Goal: Task Accomplishment & Management: Use online tool/utility

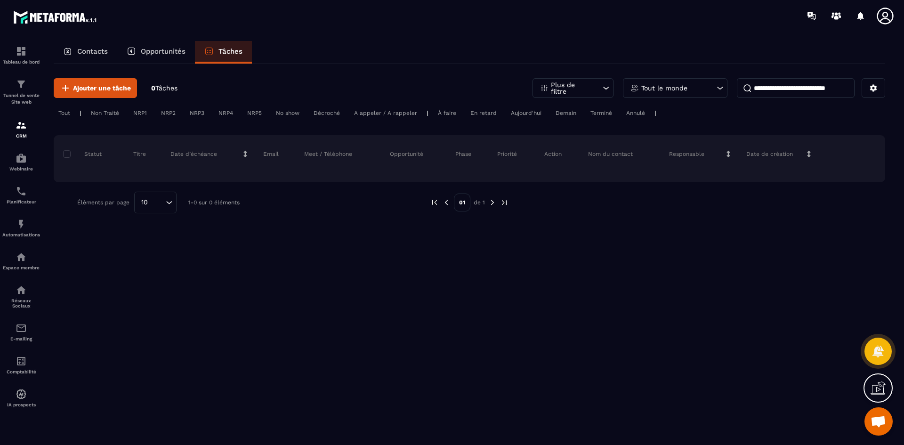
click at [181, 52] on p "Opportunités" at bounding box center [163, 51] width 45 height 8
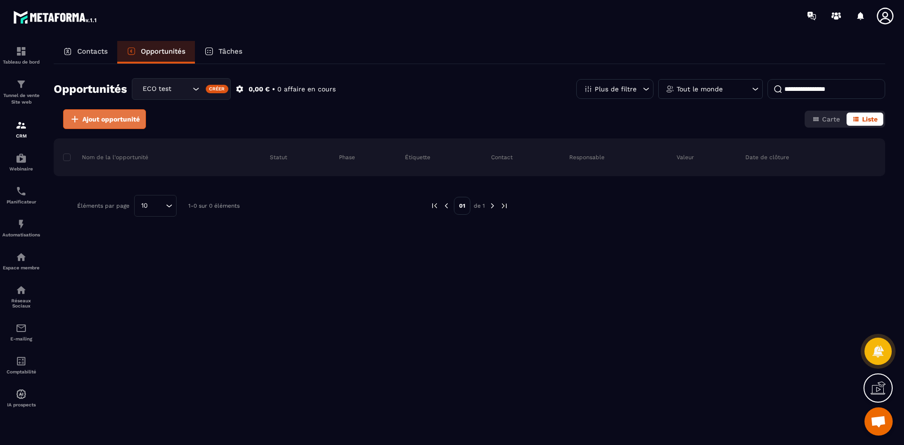
click at [105, 127] on button "Ajout opportunité" at bounding box center [104, 119] width 83 height 20
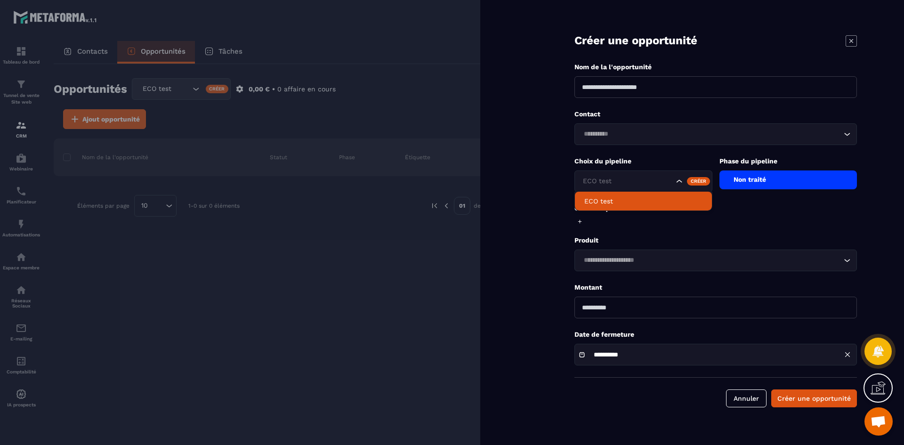
click at [615, 176] on div "ECO test" at bounding box center [644, 182] width 138 height 22
click at [617, 203] on p "ECO test" at bounding box center [644, 200] width 118 height 9
click at [624, 85] on input at bounding box center [716, 87] width 283 height 22
type input "********"
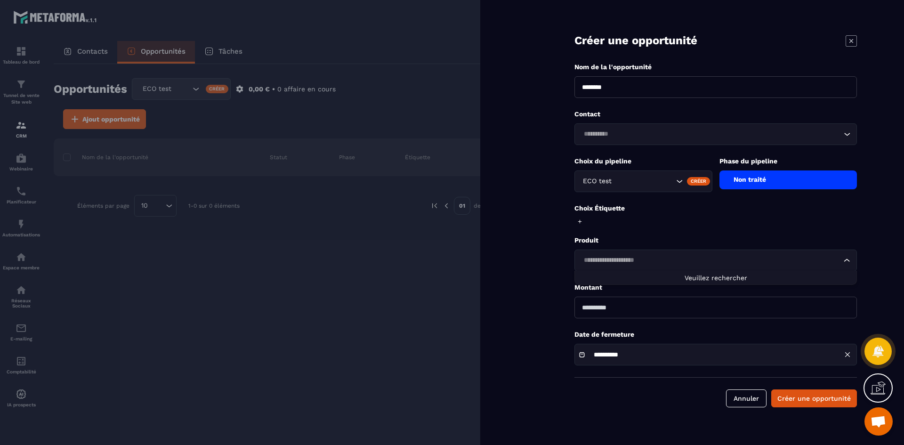
click at [623, 268] on div "Loading..." at bounding box center [716, 261] width 283 height 22
click at [658, 258] on input "Search for option" at bounding box center [711, 260] width 261 height 10
type input "****"
click at [118, 269] on div at bounding box center [452, 222] width 904 height 445
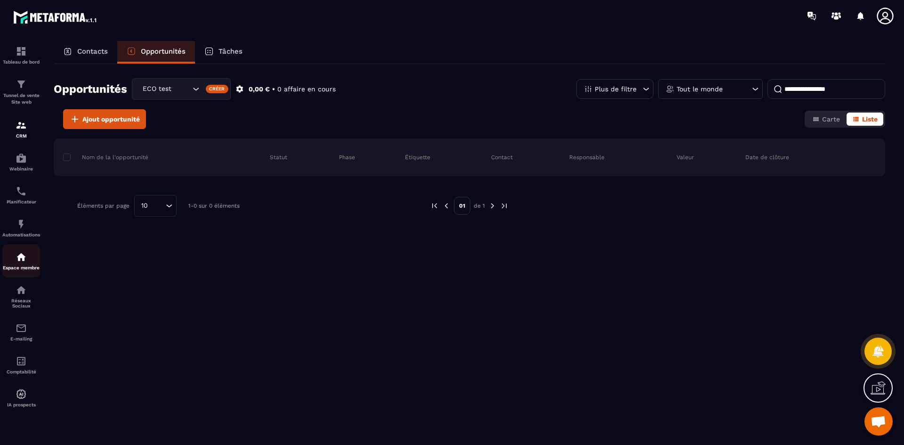
click at [19, 263] on div "Espace membre" at bounding box center [21, 261] width 38 height 19
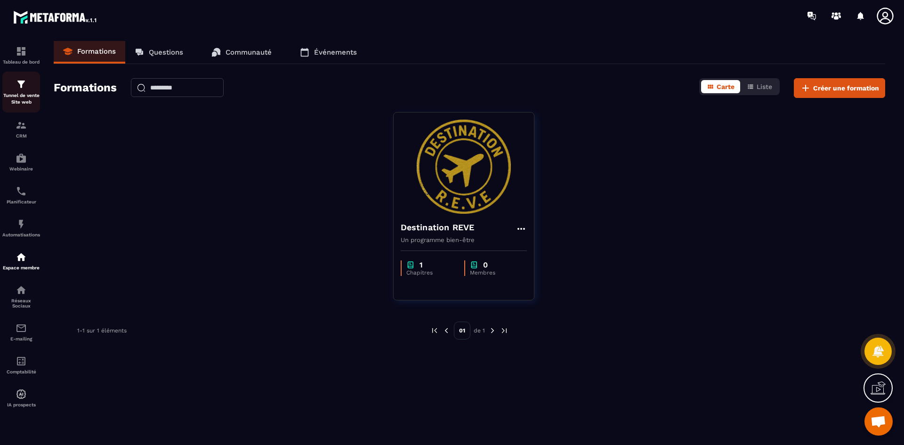
click at [24, 88] on img at bounding box center [21, 84] width 11 height 11
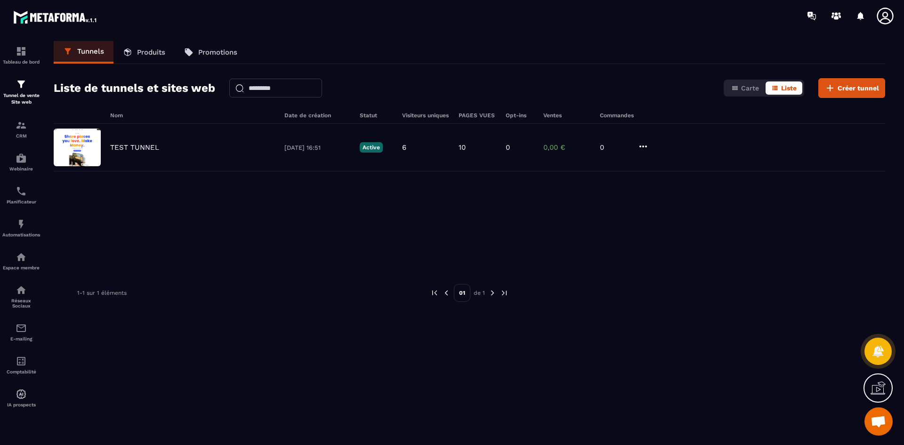
click at [152, 44] on link "Produits" at bounding box center [144, 52] width 61 height 23
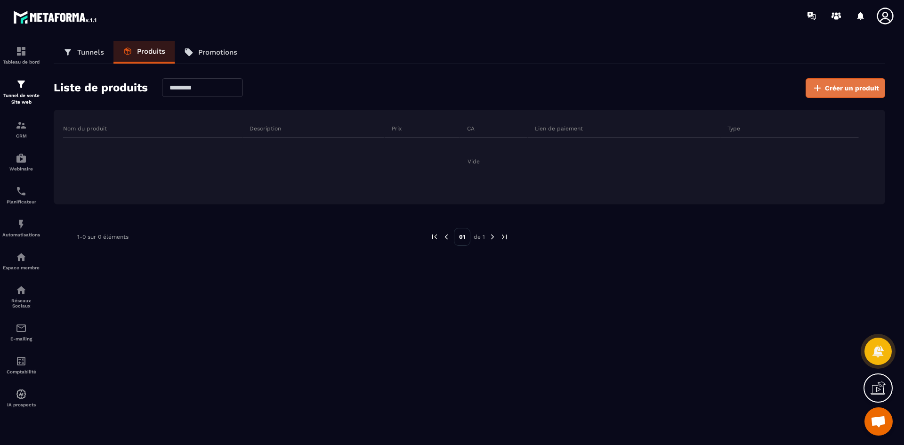
click at [833, 83] on span "Créer un produit" at bounding box center [852, 87] width 54 height 9
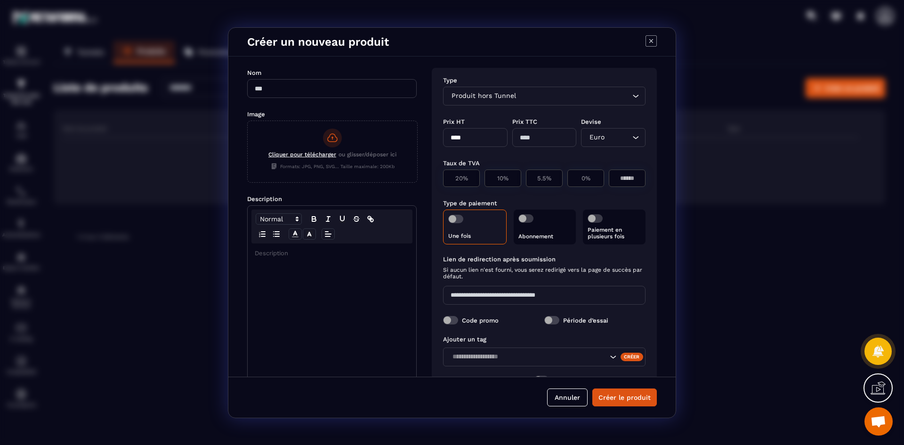
click at [265, 90] on input "Modal window" at bounding box center [332, 88] width 170 height 19
type input "**********"
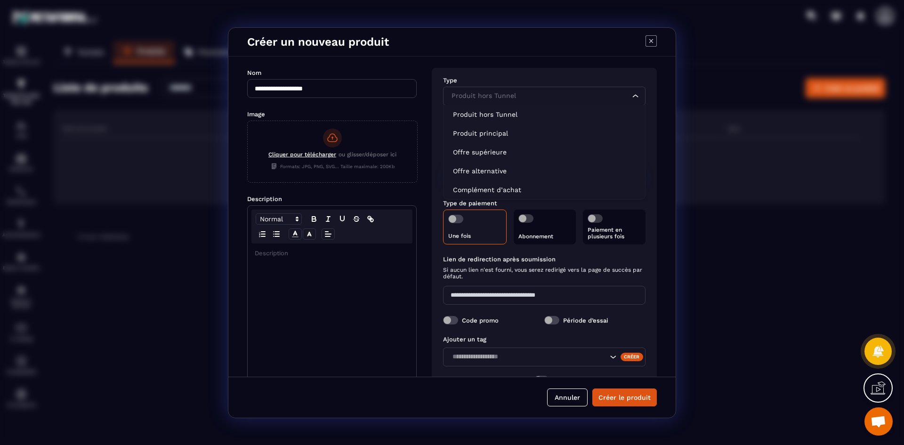
click at [506, 98] on div "Produit hors Tunnel" at bounding box center [539, 96] width 183 height 10
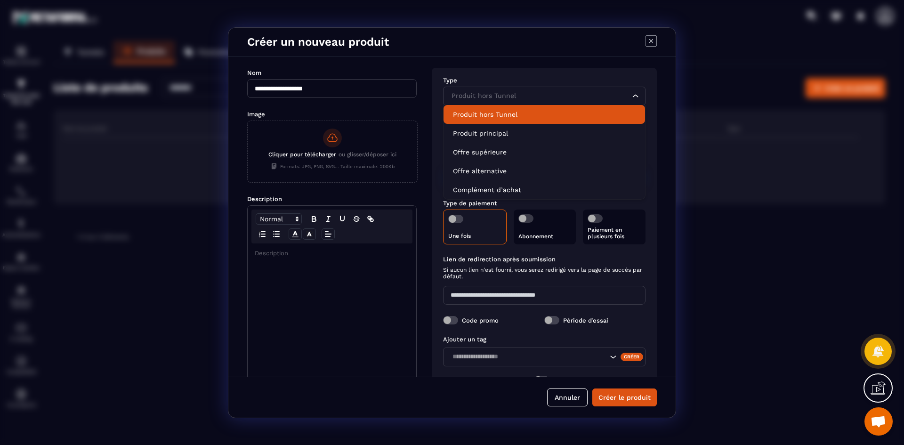
click at [516, 118] on p "Produit hors Tunnel" at bounding box center [544, 114] width 183 height 9
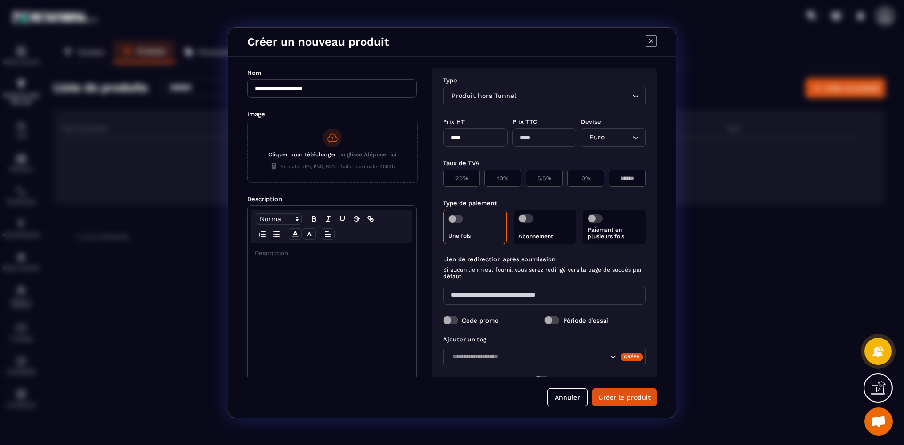
click at [480, 138] on input "****" at bounding box center [475, 137] width 65 height 19
type input "*"
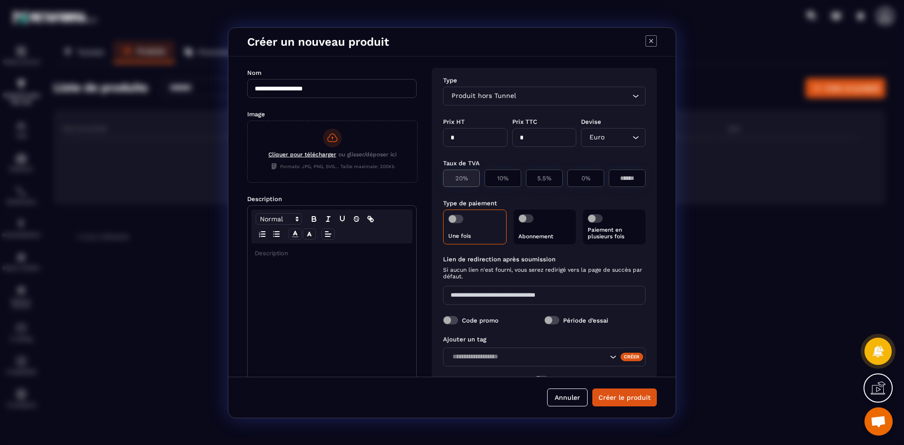
click at [464, 182] on div "20%" at bounding box center [461, 178] width 37 height 17
type input "****"
type input "**"
click at [577, 174] on div "0%" at bounding box center [586, 178] width 37 height 17
type input "*"
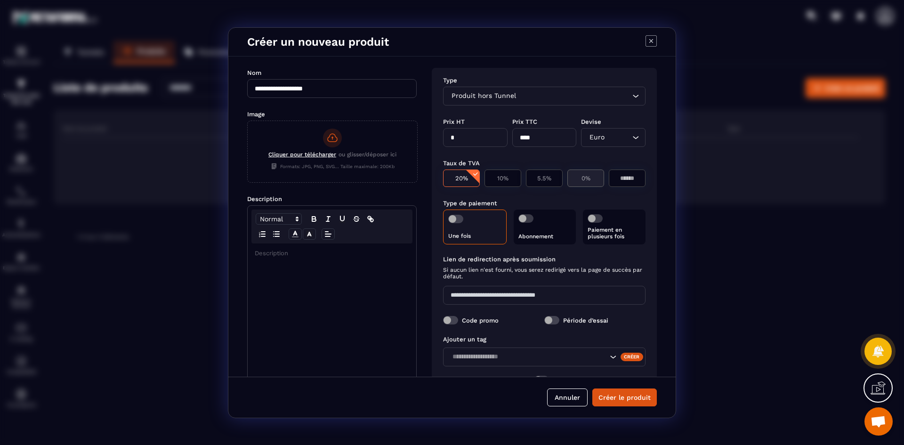
type input "*"
click at [471, 139] on input "*" at bounding box center [475, 137] width 65 height 19
click at [599, 235] on p "Paiement en plusieurs fois" at bounding box center [614, 233] width 53 height 13
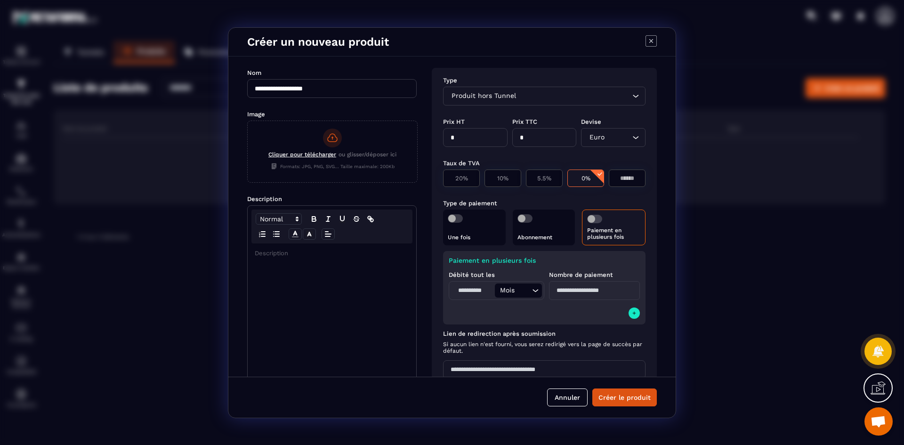
click at [585, 293] on input "Modal window" at bounding box center [594, 290] width 91 height 19
type input "**"
click at [632, 315] on icon "Modal window" at bounding box center [635, 314] width 6 height 8
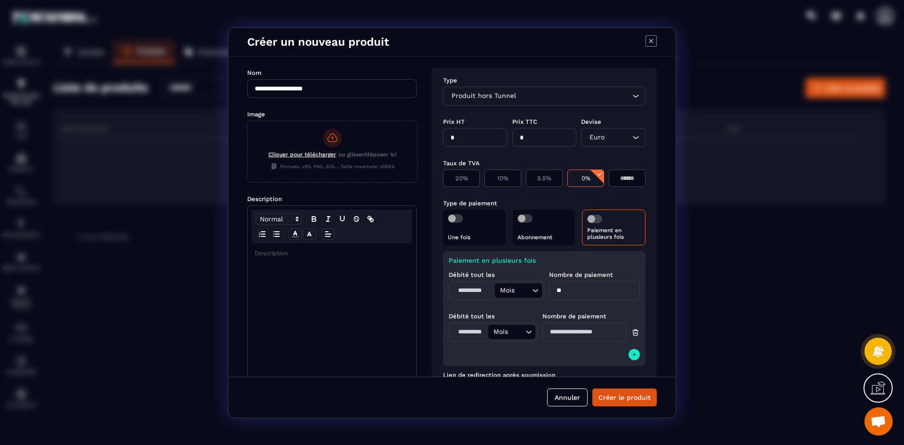
click at [634, 335] on icon "Modal window" at bounding box center [636, 332] width 8 height 9
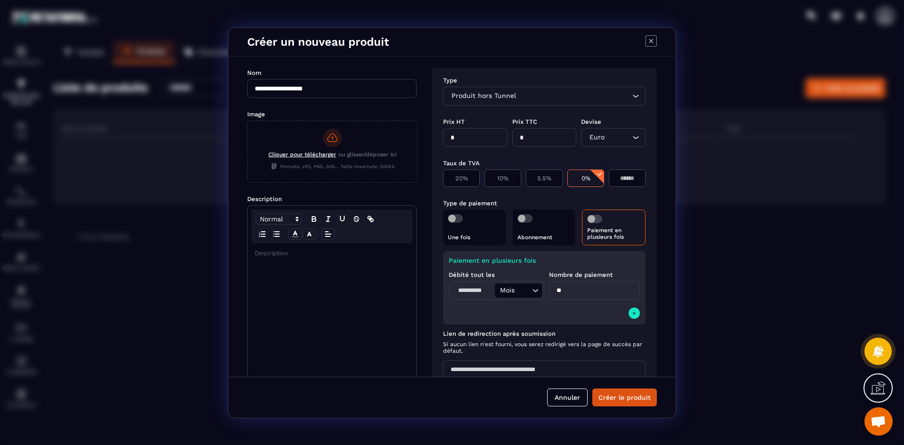
click at [474, 233] on div "Une fois" at bounding box center [474, 228] width 63 height 36
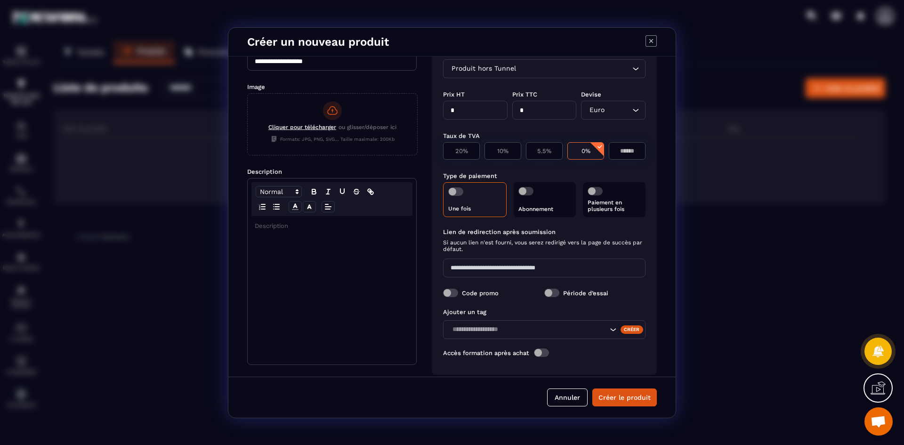
scroll to position [28, 0]
click at [551, 334] on input "Search for option" at bounding box center [528, 329] width 158 height 10
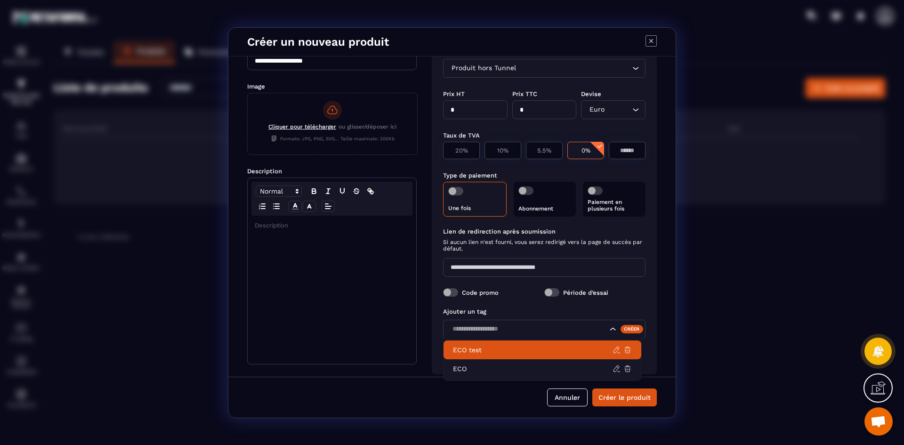
click at [550, 343] on li "ECO test" at bounding box center [543, 350] width 198 height 19
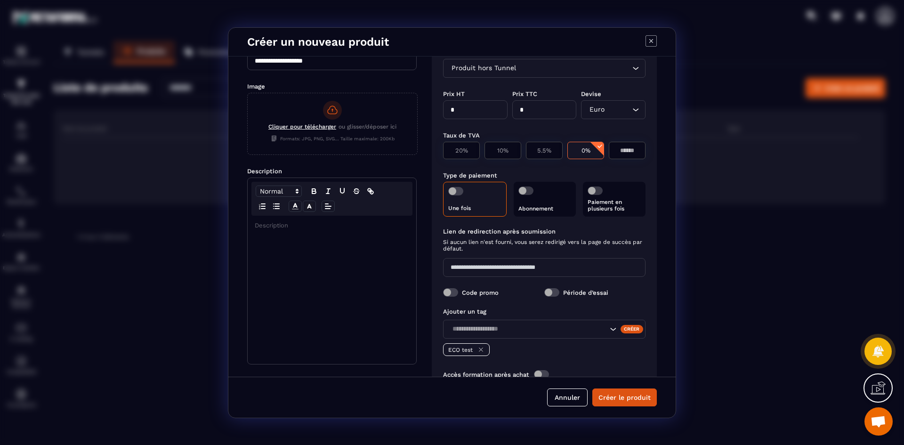
scroll to position [59, 0]
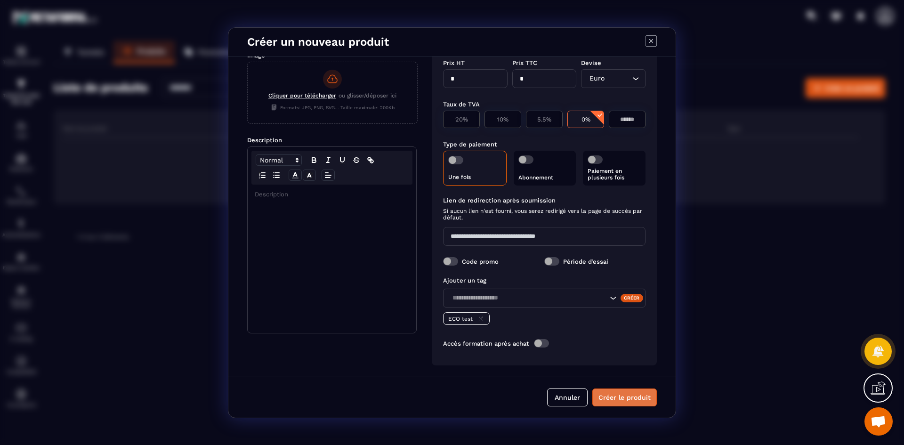
click at [628, 395] on button "Créer le produit" at bounding box center [625, 398] width 65 height 18
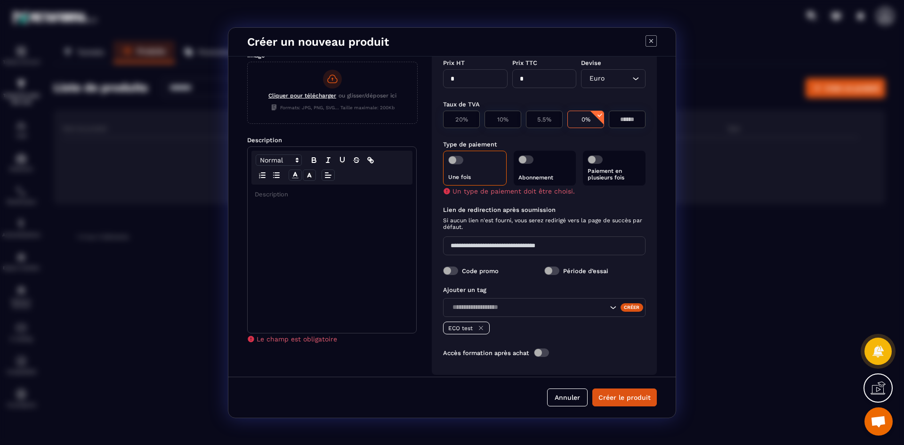
click at [470, 161] on div "Une fois" at bounding box center [475, 168] width 64 height 35
click at [458, 157] on span "Modal window" at bounding box center [455, 160] width 15 height 8
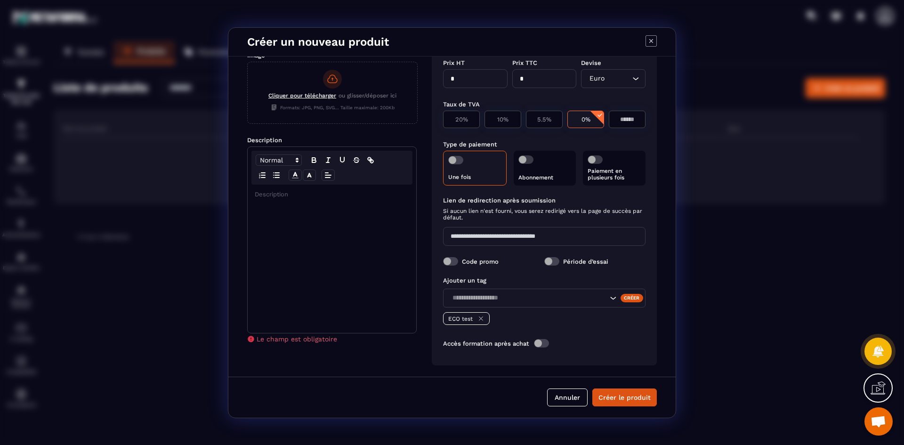
click at [285, 195] on p "Modal window" at bounding box center [332, 194] width 155 height 8
click at [614, 399] on button "Créer le produit" at bounding box center [625, 398] width 65 height 18
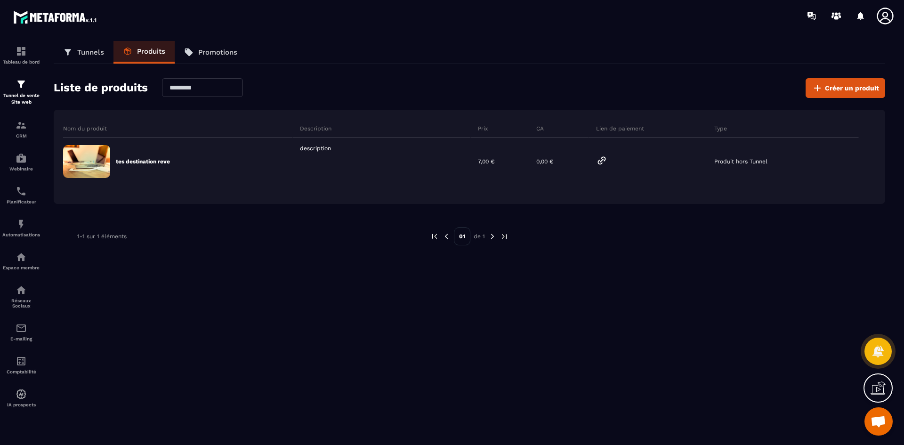
click at [79, 58] on link "Tunnels" at bounding box center [84, 52] width 60 height 23
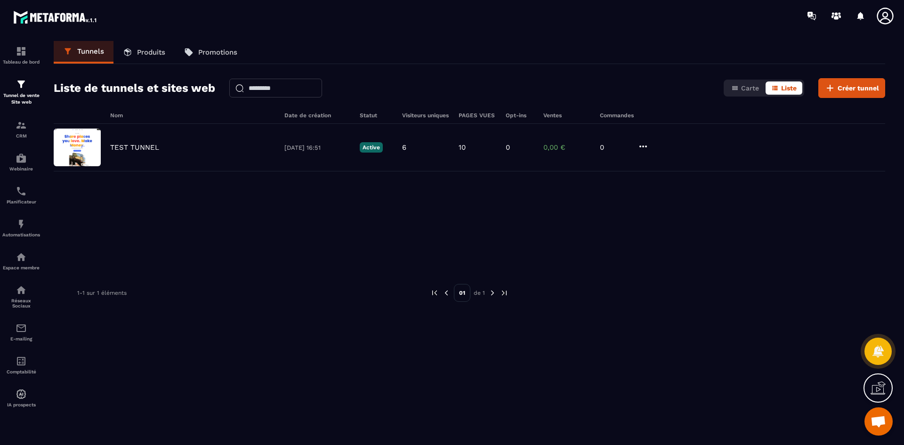
click at [151, 52] on p "Produits" at bounding box center [151, 52] width 28 height 8
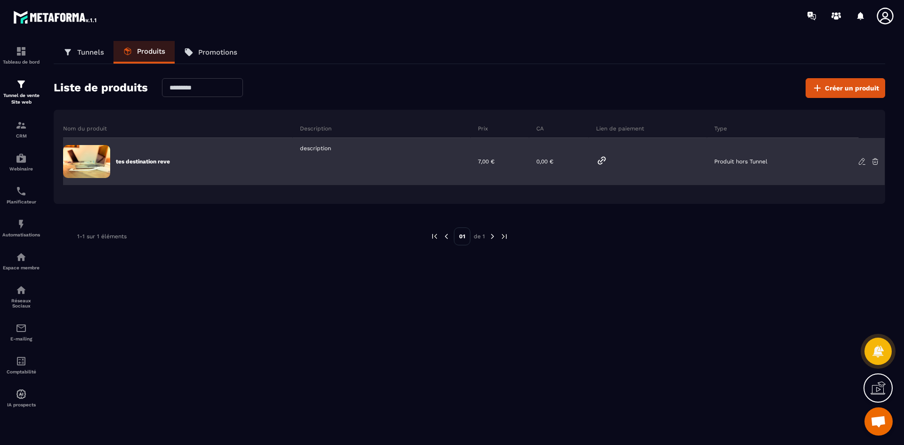
click at [148, 157] on div "tes destination reve" at bounding box center [178, 161] width 230 height 47
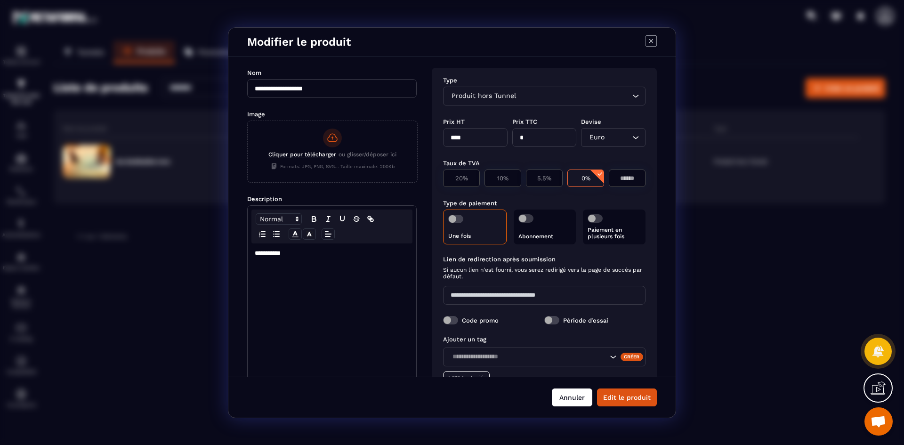
click at [575, 390] on button "Annuler" at bounding box center [572, 398] width 41 height 18
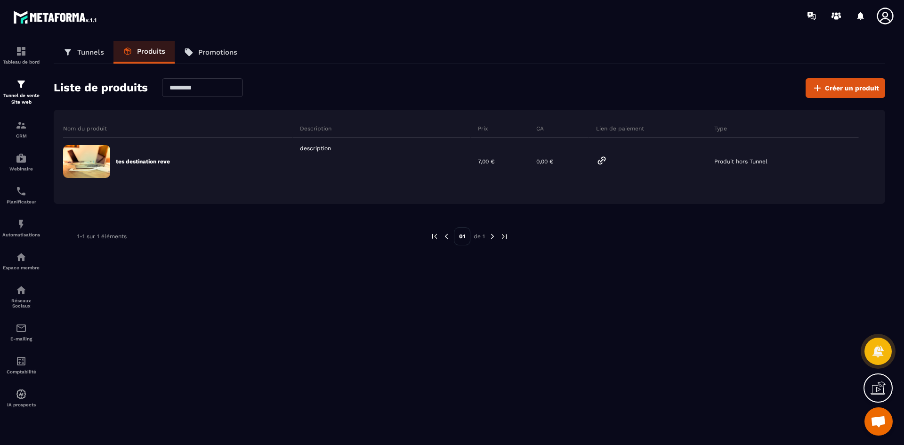
click at [97, 50] on p "Tunnels" at bounding box center [90, 52] width 27 height 8
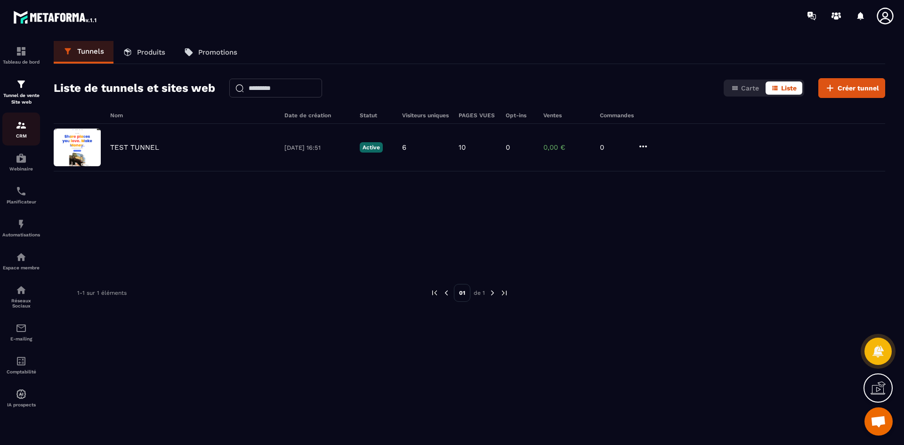
click at [20, 128] on img at bounding box center [21, 125] width 11 height 11
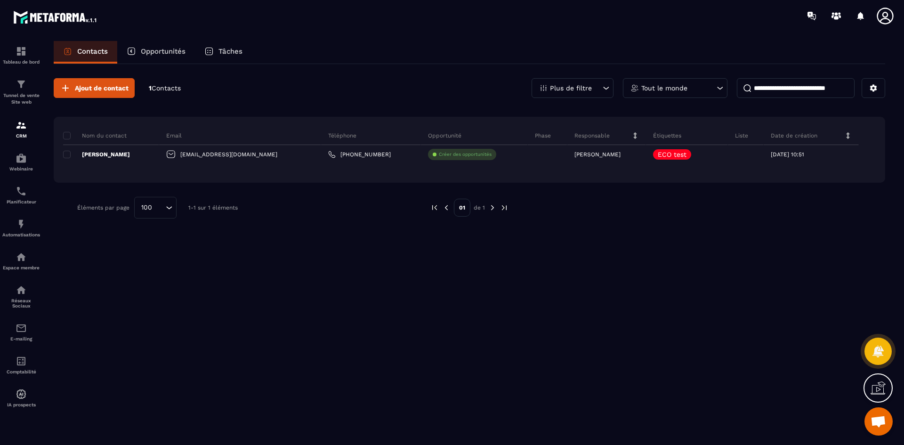
click at [169, 49] on p "Opportunités" at bounding box center [163, 51] width 45 height 8
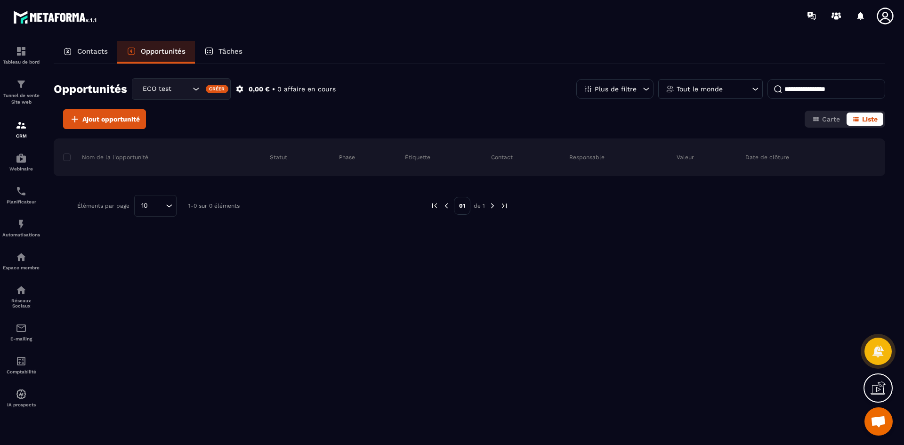
click at [233, 50] on p "Tâches" at bounding box center [231, 51] width 24 height 8
